Goal: Transaction & Acquisition: Book appointment/travel/reservation

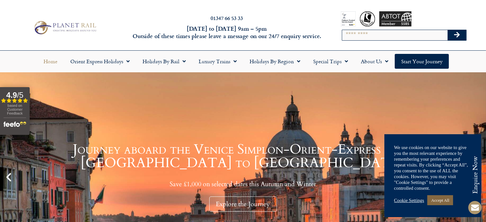
click at [447, 200] on link "Accept All" at bounding box center [441, 200] width 26 height 10
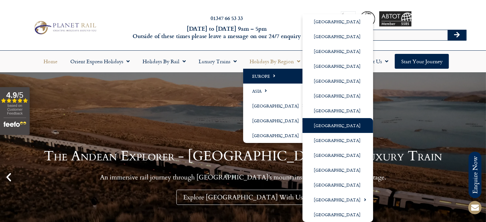
click at [324, 125] on link "[GEOGRAPHIC_DATA]" at bounding box center [338, 125] width 71 height 15
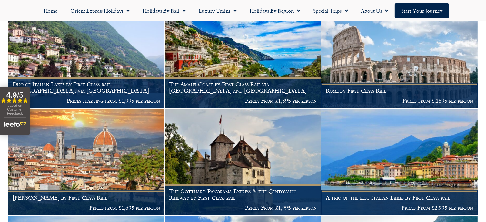
scroll to position [426, 0]
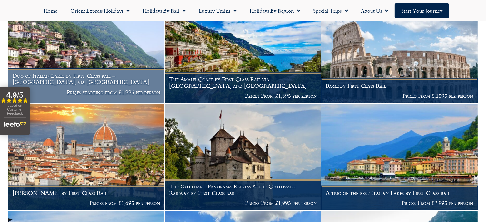
click at [115, 73] on h1 "Duo of Italian Lakes by First Class rail – Lake Como & Lake Garda, via Switzerl…" at bounding box center [87, 79] width 148 height 13
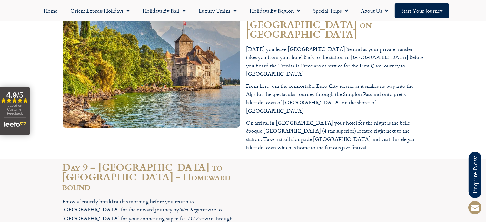
scroll to position [2052, 0]
